Goal: Communication & Community: Participate in discussion

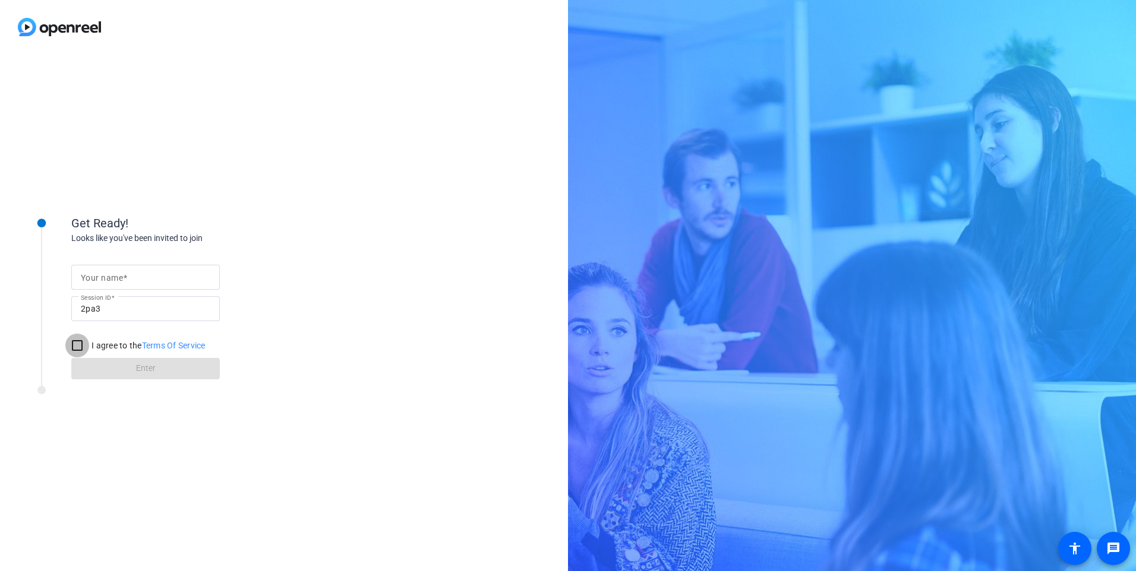
click at [75, 346] on input "I agree to the Terms Of Service" at bounding box center [77, 346] width 24 height 24
checkbox input "true"
click at [140, 279] on input "Your name" at bounding box center [146, 277] width 130 height 14
click at [172, 275] on input "Your name" at bounding box center [146, 277] width 130 height 14
type input "[PERSON_NAME]"
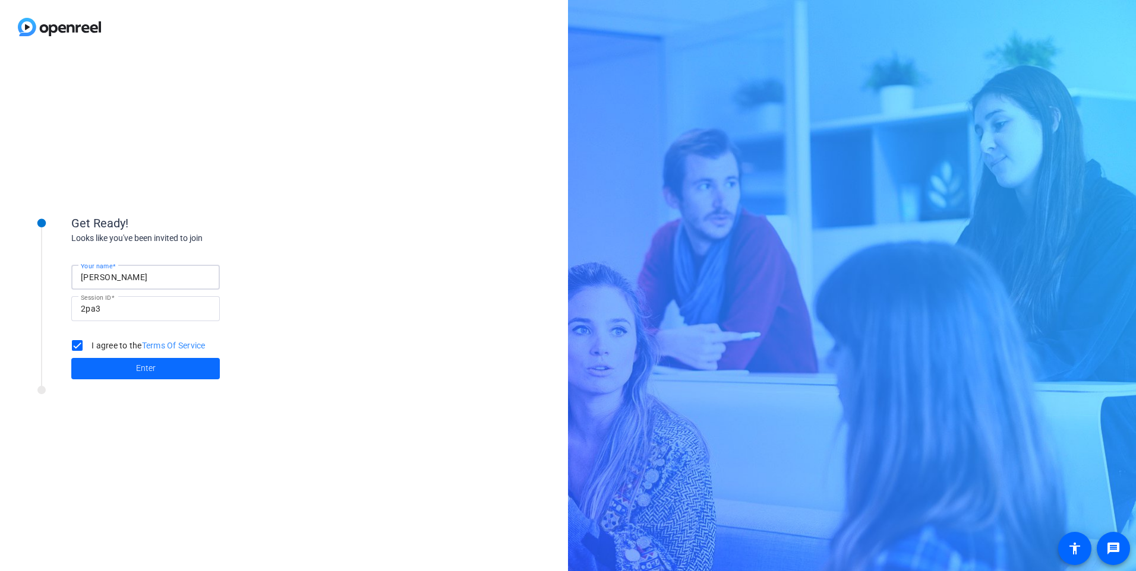
click at [156, 372] on span at bounding box center [145, 369] width 149 height 29
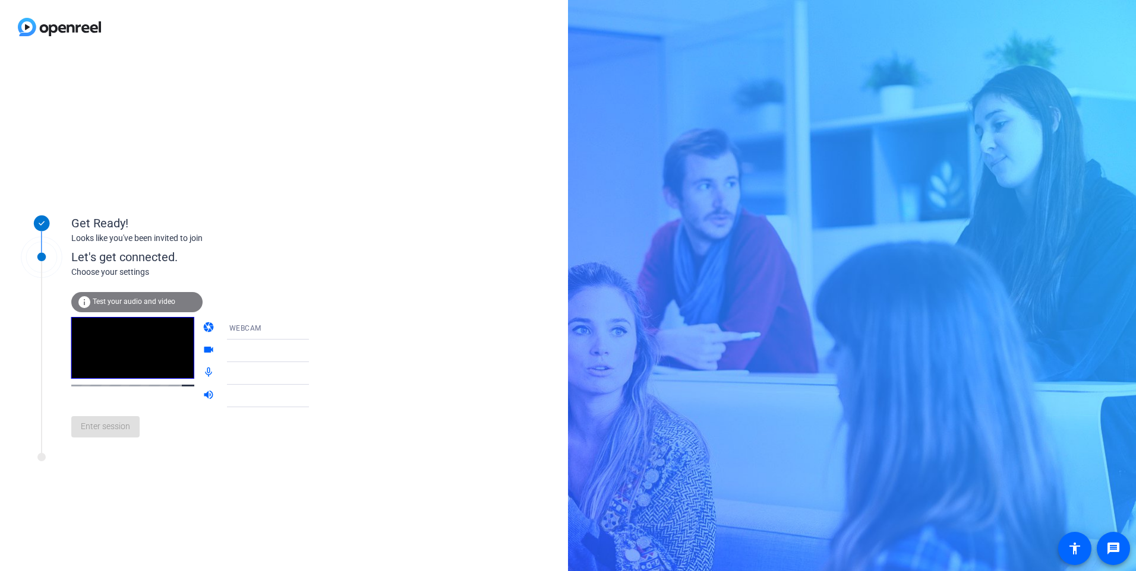
click at [314, 327] on icon at bounding box center [321, 328] width 14 height 14
click at [421, 389] on div "Get Ready! Looks like you've been invited to join Let's get connected. Choose y…" at bounding box center [284, 312] width 568 height 517
click at [139, 343] on video at bounding box center [132, 348] width 123 height 62
click at [318, 373] on icon at bounding box center [321, 373] width 6 height 3
click at [299, 374] on div at bounding box center [277, 368] width 114 height 13
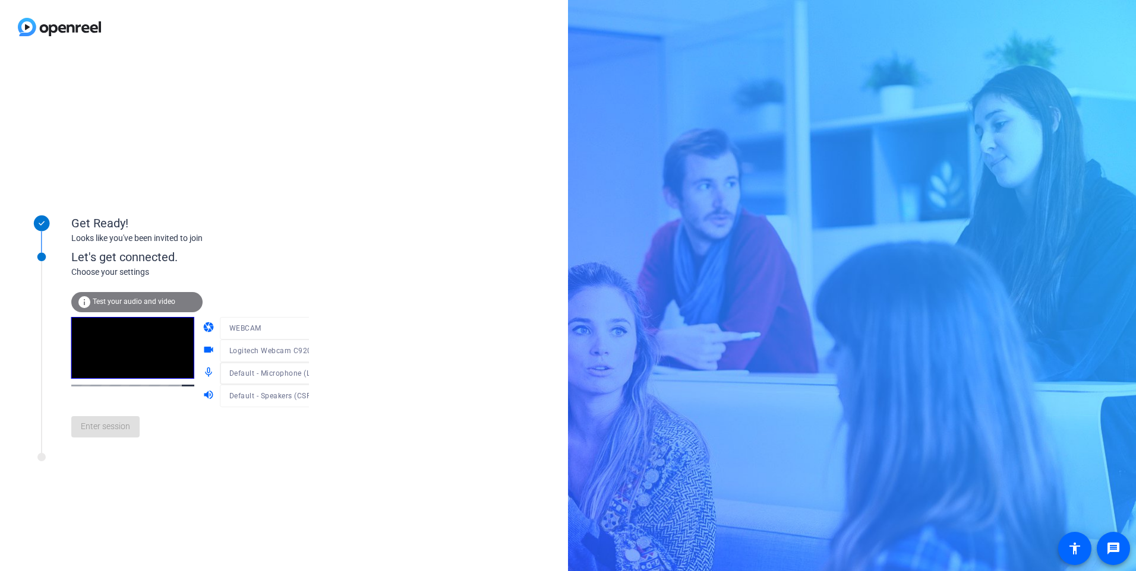
click at [295, 374] on div at bounding box center [277, 368] width 114 height 13
click at [318, 396] on icon at bounding box center [321, 396] width 6 height 3
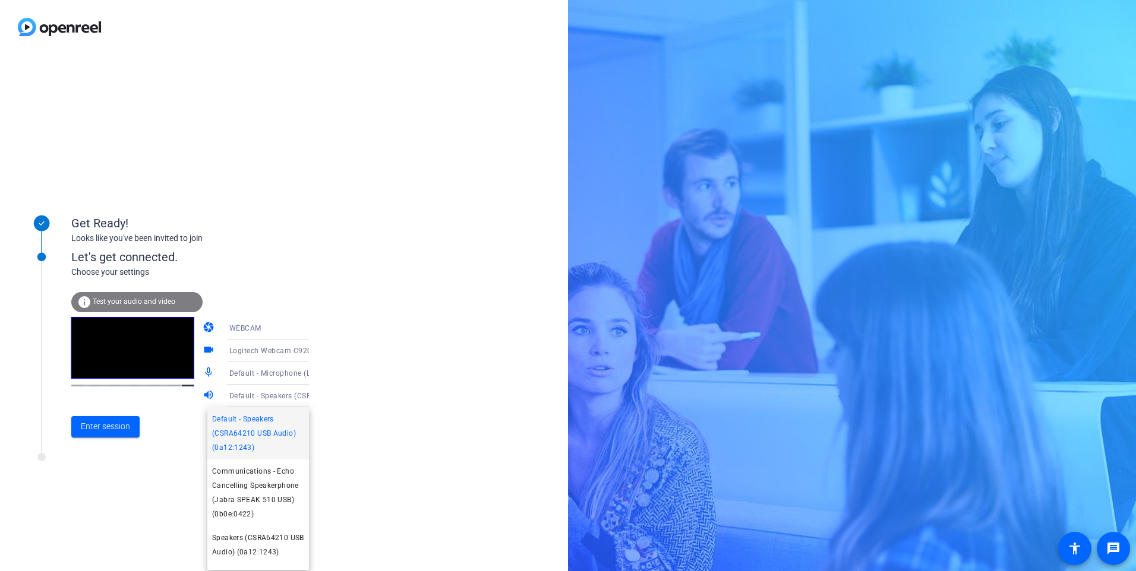
click at [294, 375] on div at bounding box center [568, 285] width 1136 height 571
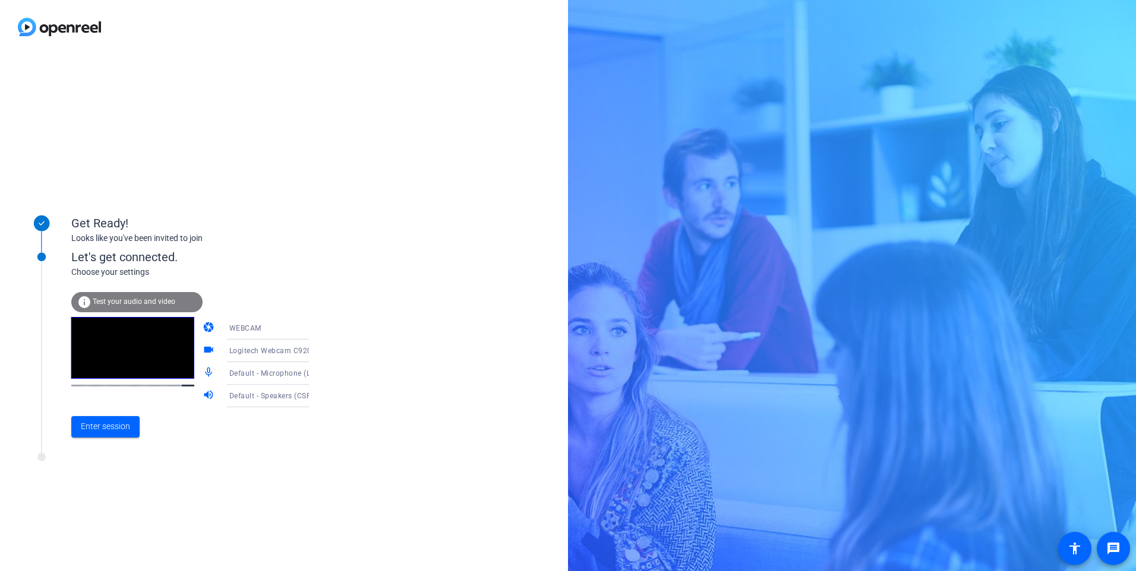
click at [318, 374] on icon at bounding box center [321, 373] width 6 height 3
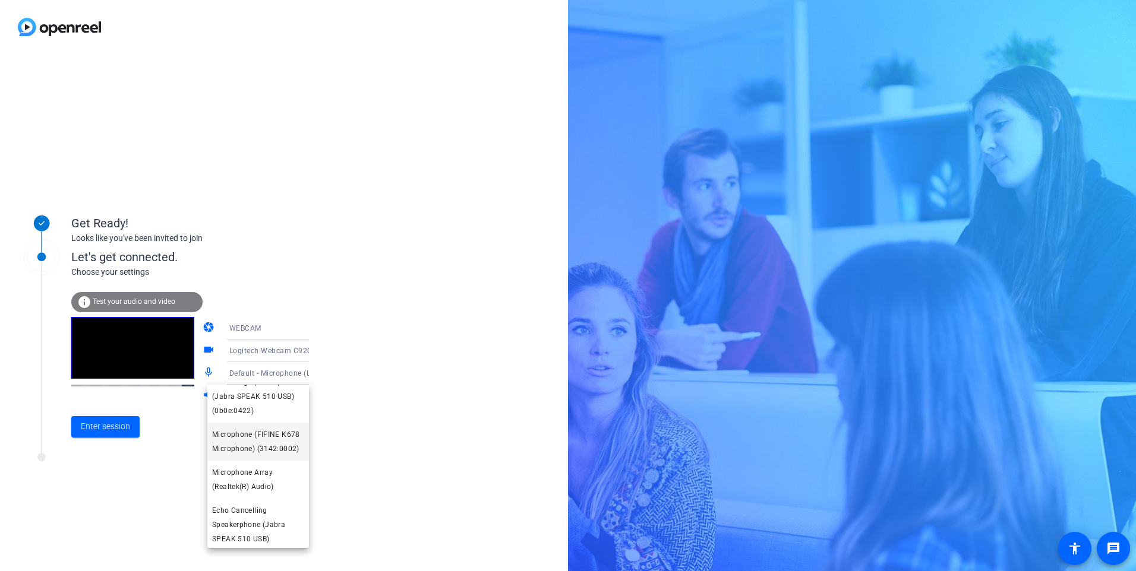
scroll to position [80, 0]
click at [261, 451] on span "Microphone (FIFINE K678 Microphone) (3142:0002)" at bounding box center [258, 443] width 92 height 29
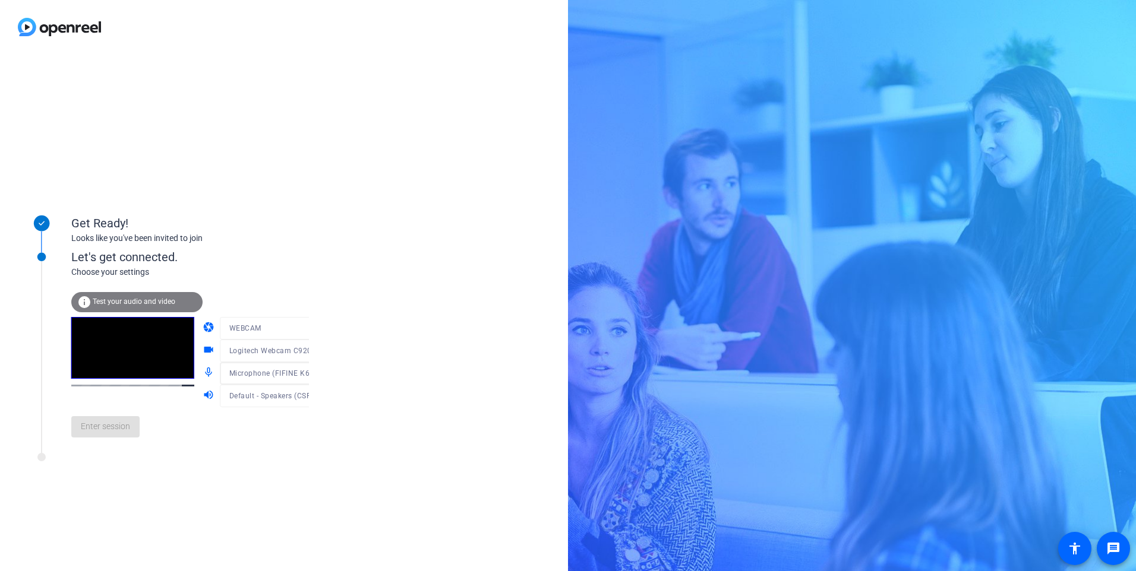
click at [125, 304] on span "Test your audio and video" at bounding box center [134, 302] width 83 height 8
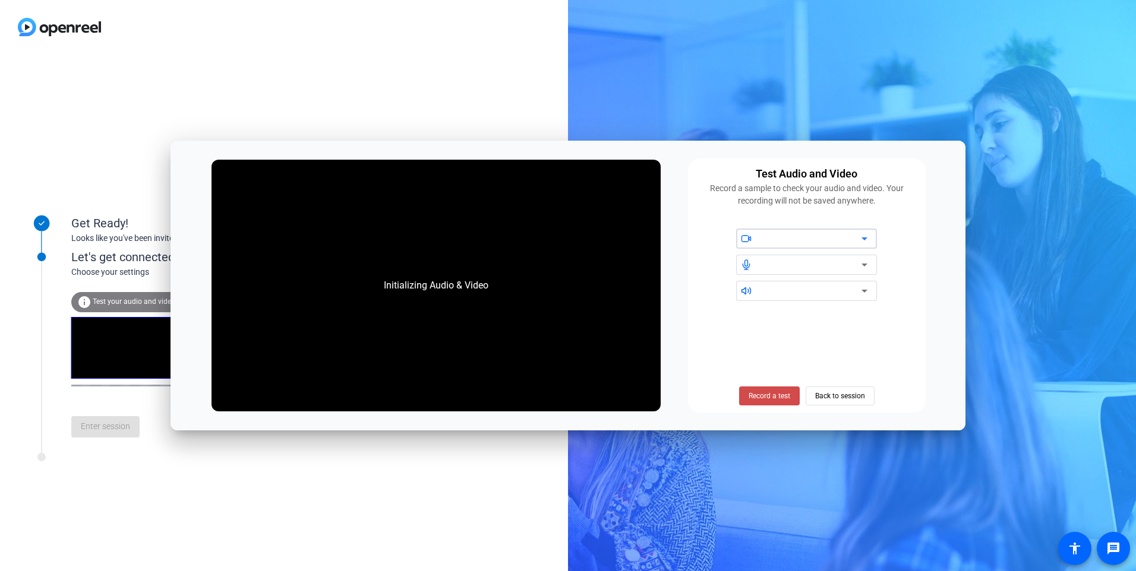
click at [779, 393] on span "Record a test" at bounding box center [769, 396] width 42 height 11
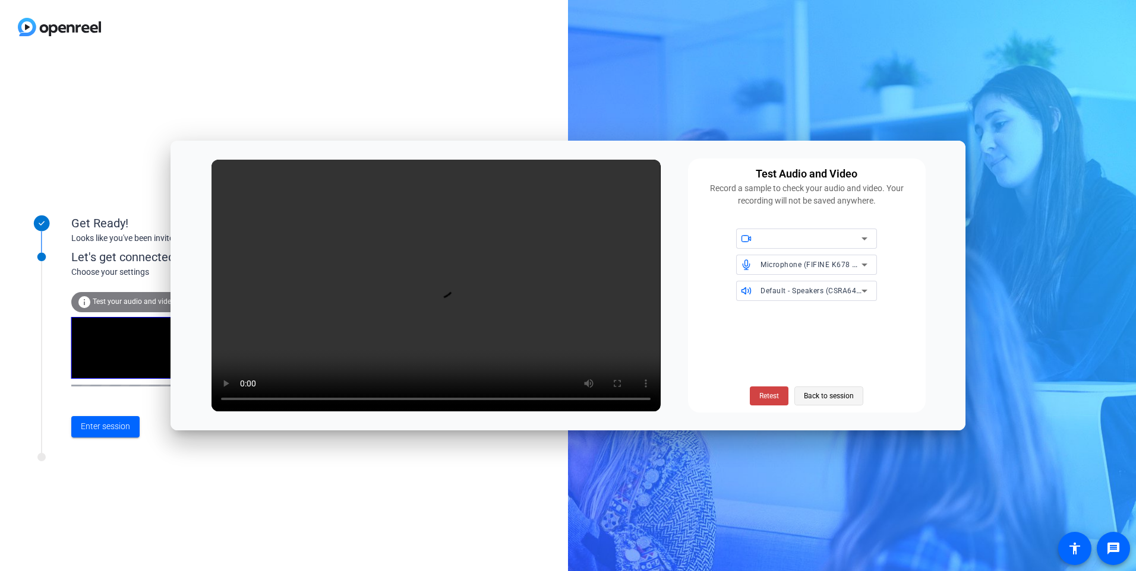
click at [841, 392] on span "Back to session" at bounding box center [829, 396] width 50 height 23
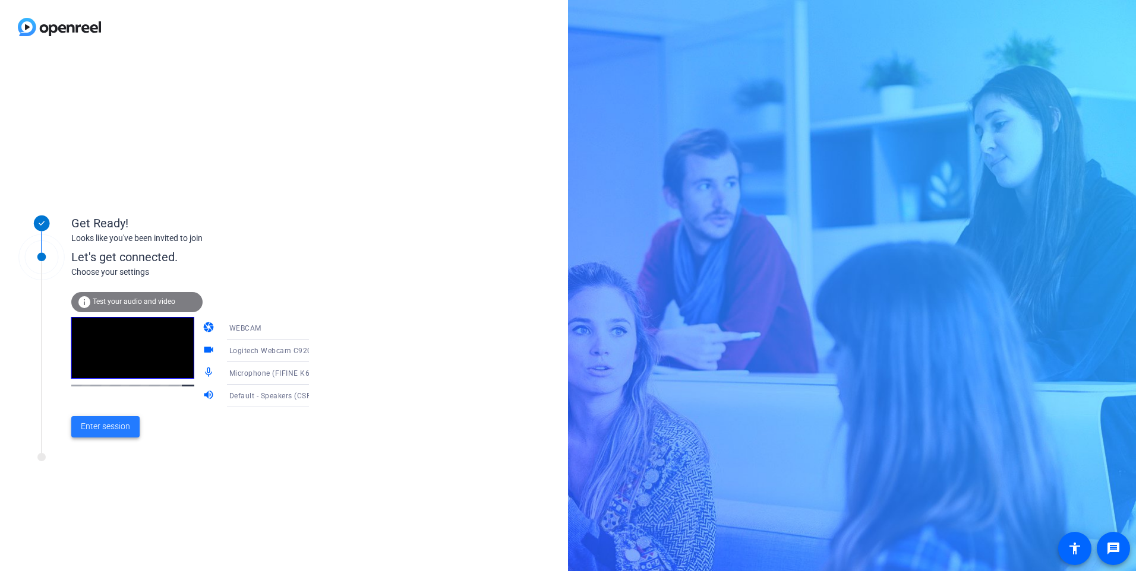
click at [105, 427] on span "Enter session" at bounding box center [105, 427] width 49 height 12
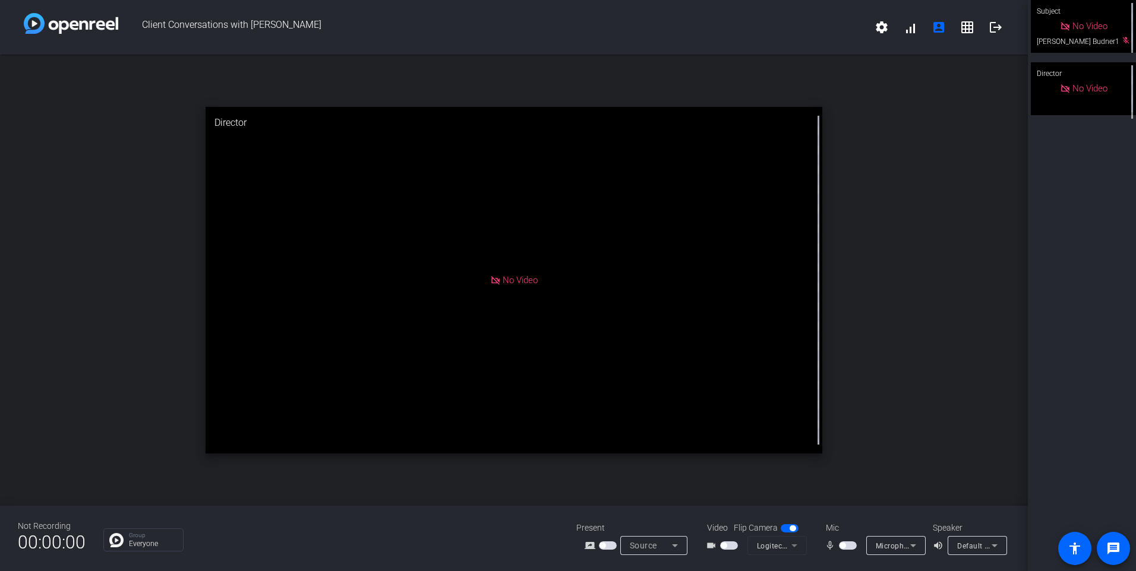
drag, startPoint x: 728, startPoint y: 543, endPoint x: 735, endPoint y: 543, distance: 7.1
click at [728, 543] on span "button" at bounding box center [729, 546] width 18 height 8
click at [848, 544] on span "button" at bounding box center [848, 546] width 18 height 8
click at [999, 544] on icon at bounding box center [994, 546] width 14 height 14
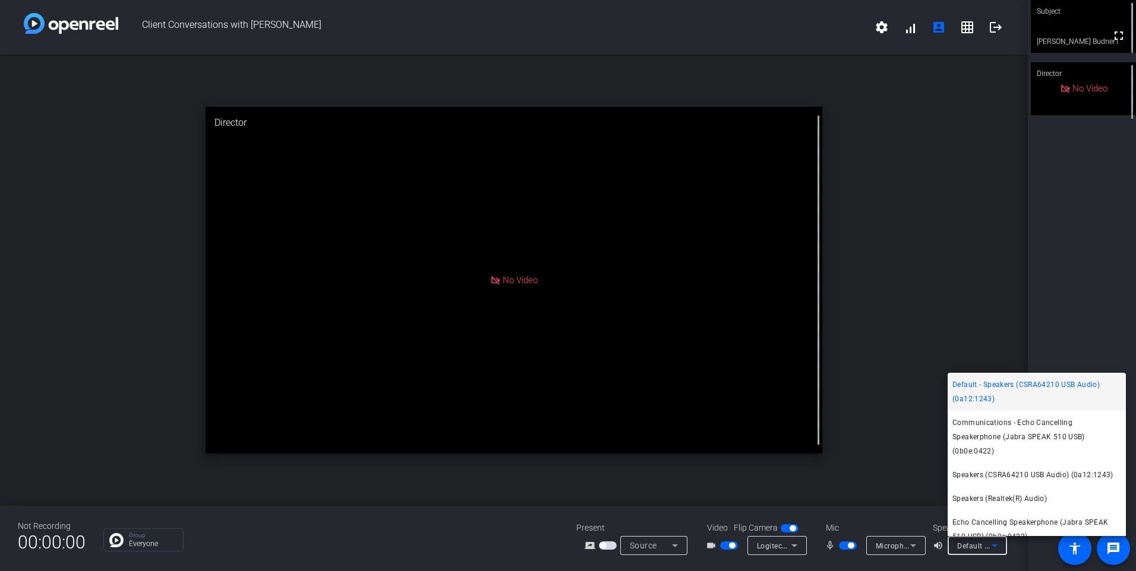
click at [88, 468] on div at bounding box center [568, 285] width 1136 height 571
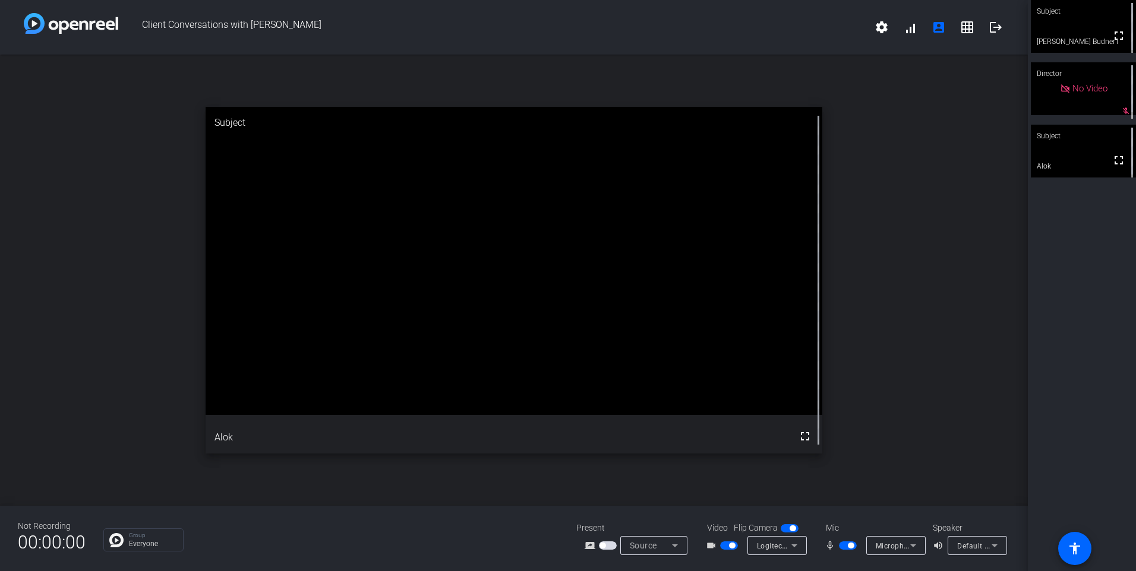
drag, startPoint x: 724, startPoint y: 545, endPoint x: 746, endPoint y: 571, distance: 34.5
click at [724, 545] on span "button" at bounding box center [729, 546] width 18 height 8
click at [845, 542] on span "button" at bounding box center [848, 546] width 18 height 8
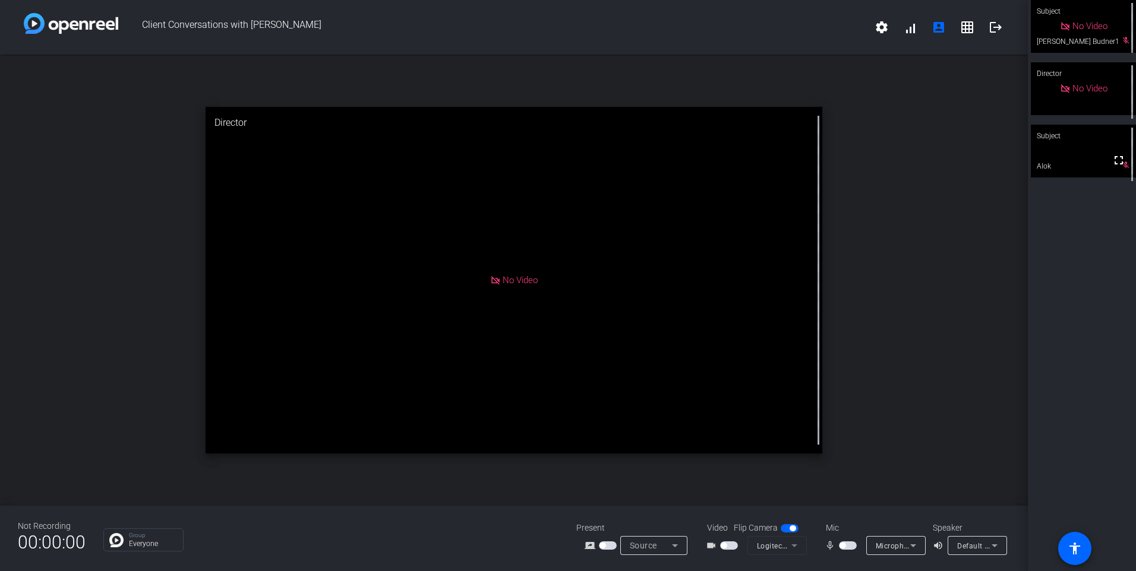
click at [851, 547] on span "button" at bounding box center [848, 546] width 18 height 8
